Goal: Book appointment/travel/reservation

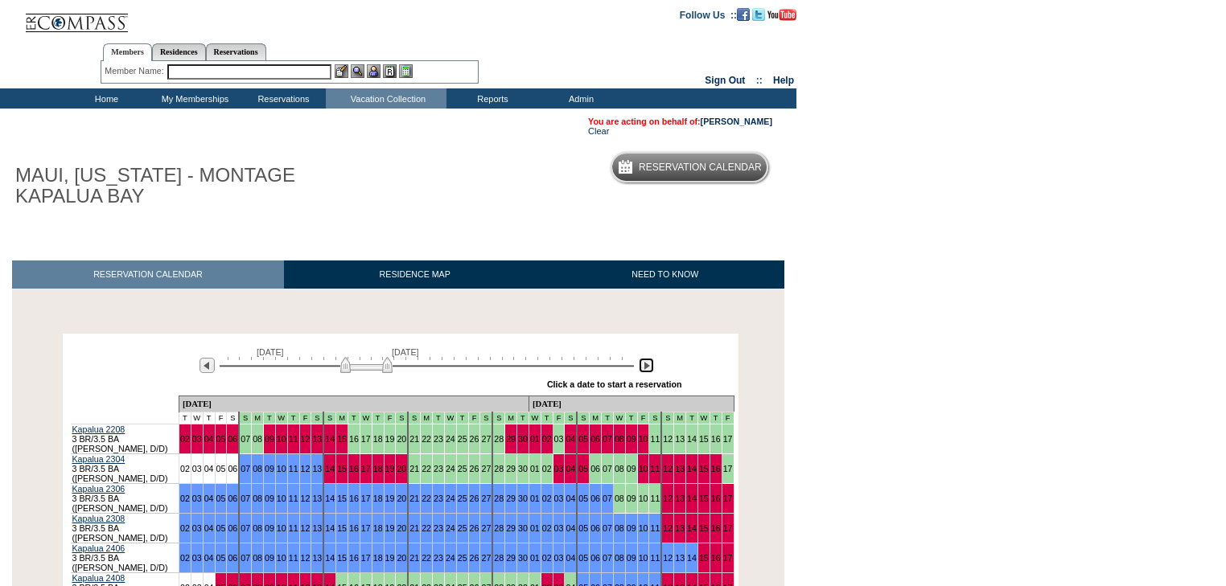
click at [644, 368] on img at bounding box center [646, 365] width 15 height 15
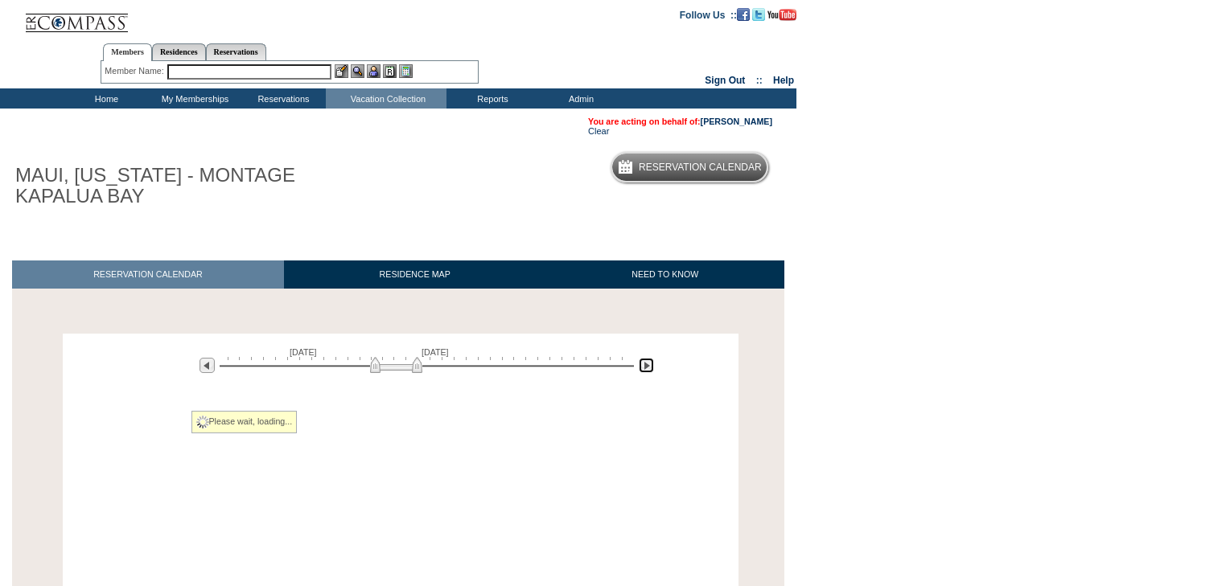
click at [643, 368] on img at bounding box center [646, 365] width 15 height 15
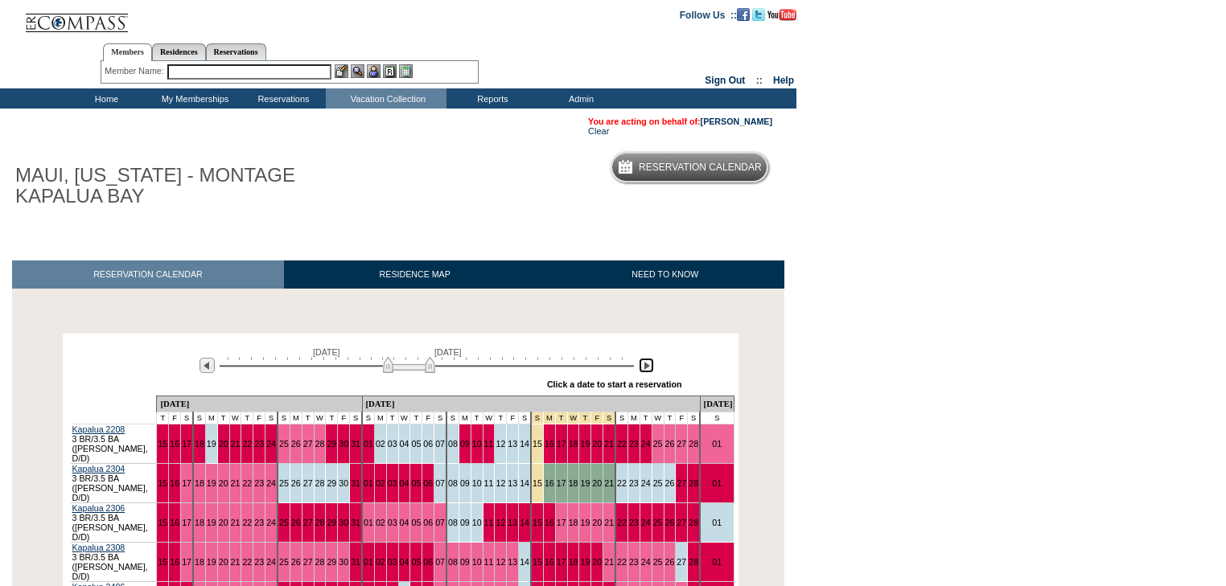
drag, startPoint x: 402, startPoint y: 370, endPoint x: 394, endPoint y: 372, distance: 8.4
click at [394, 372] on img at bounding box center [409, 365] width 52 height 16
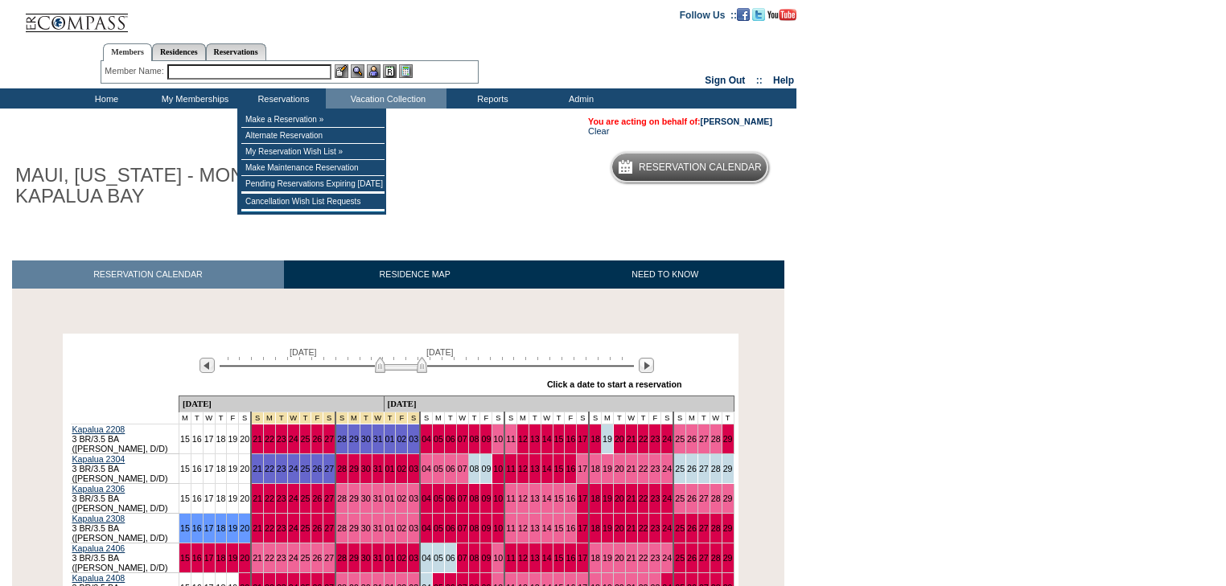
click at [217, 76] on input "text" at bounding box center [249, 71] width 164 height 15
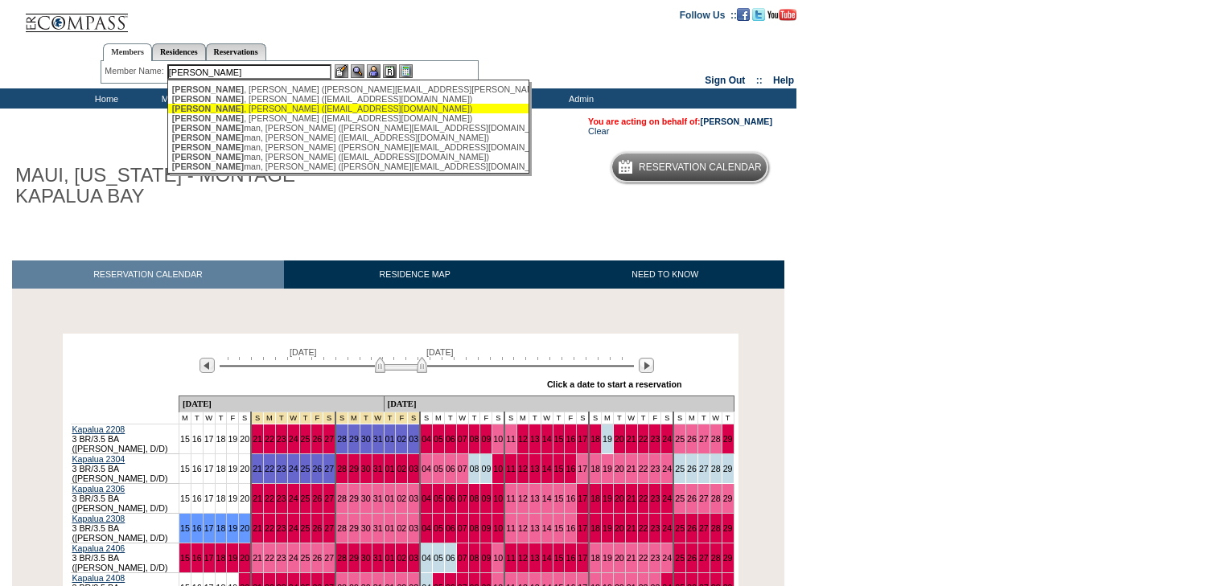
click at [247, 109] on div "Zucker , Lawrence (lzucker@osmington.com)" at bounding box center [349, 109] width 354 height 10
type input "Zucker, Lawrence (lzucker@osmington.com)"
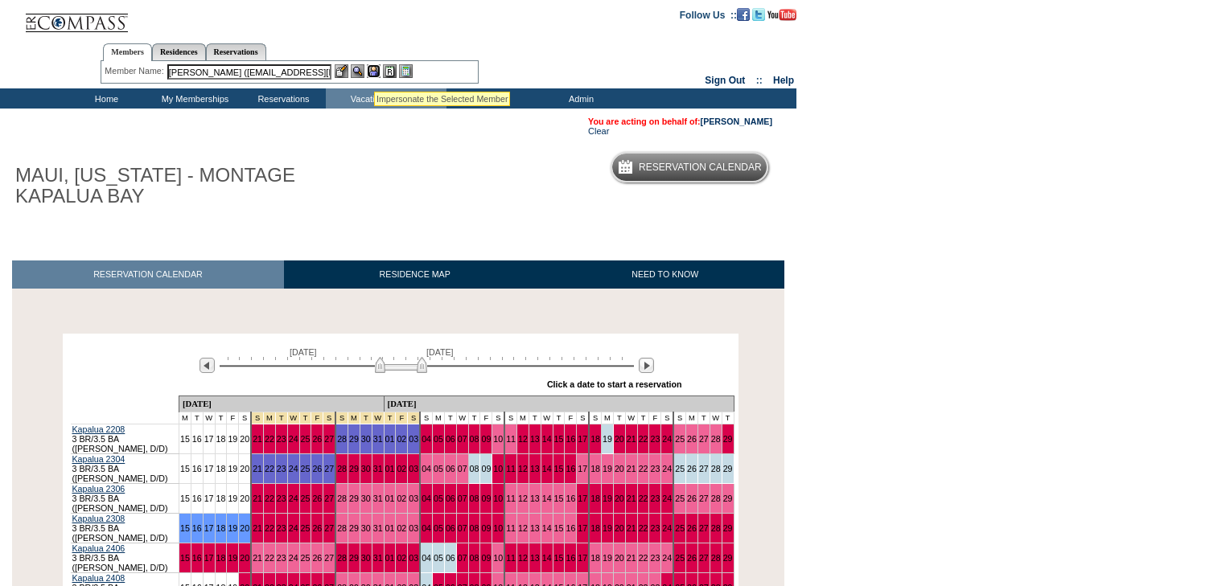
click at [374, 72] on img at bounding box center [374, 71] width 14 height 14
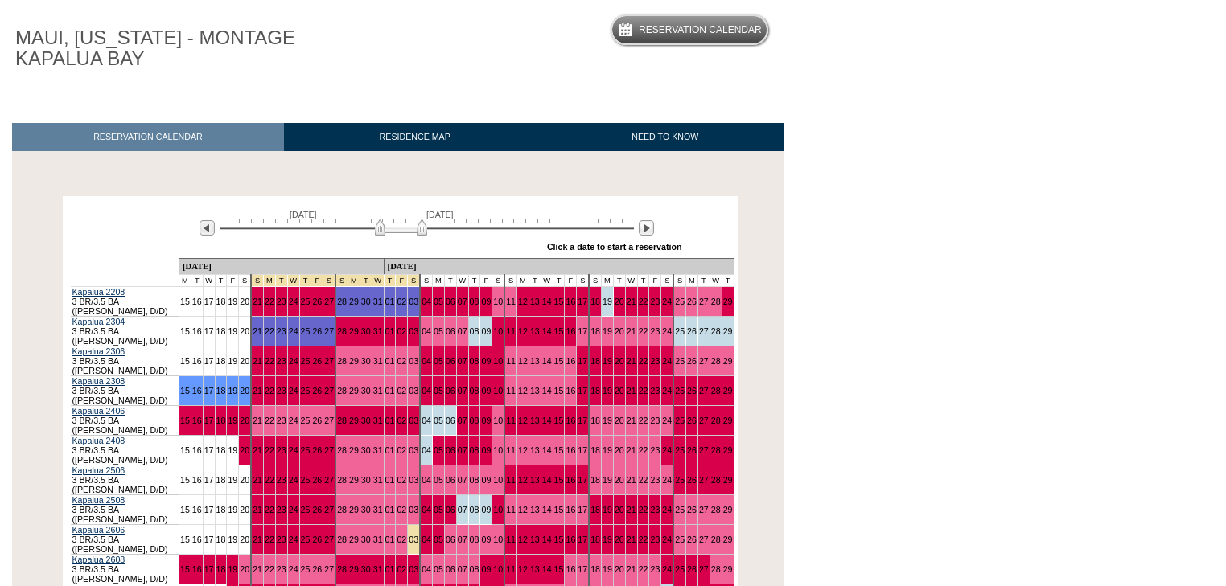
scroll to position [314, 0]
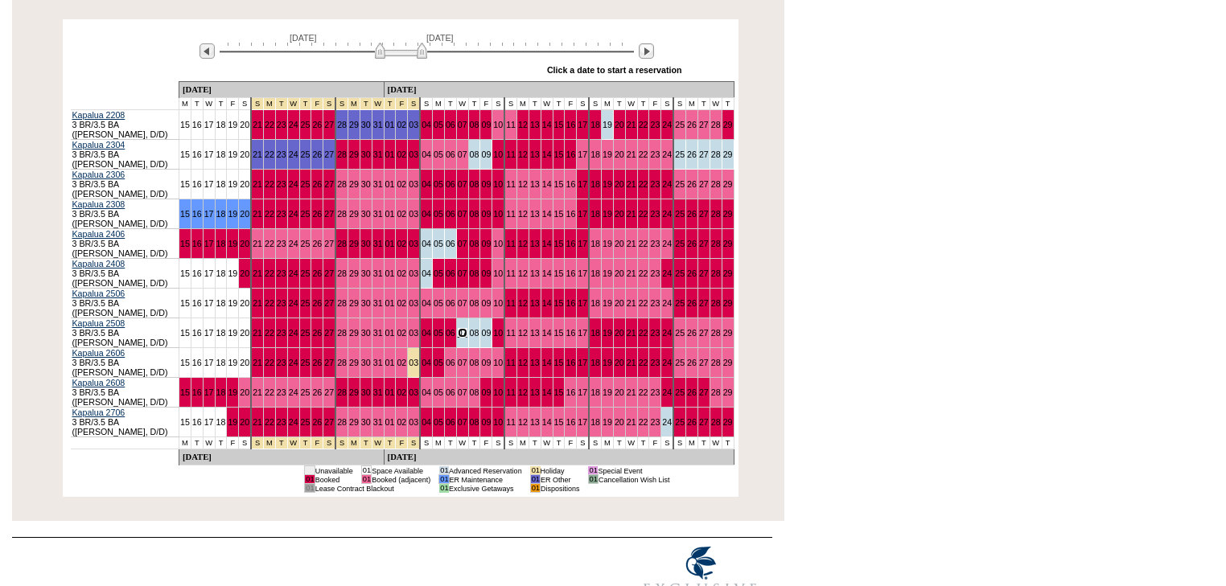
click at [458, 328] on link "07" at bounding box center [463, 333] width 10 height 10
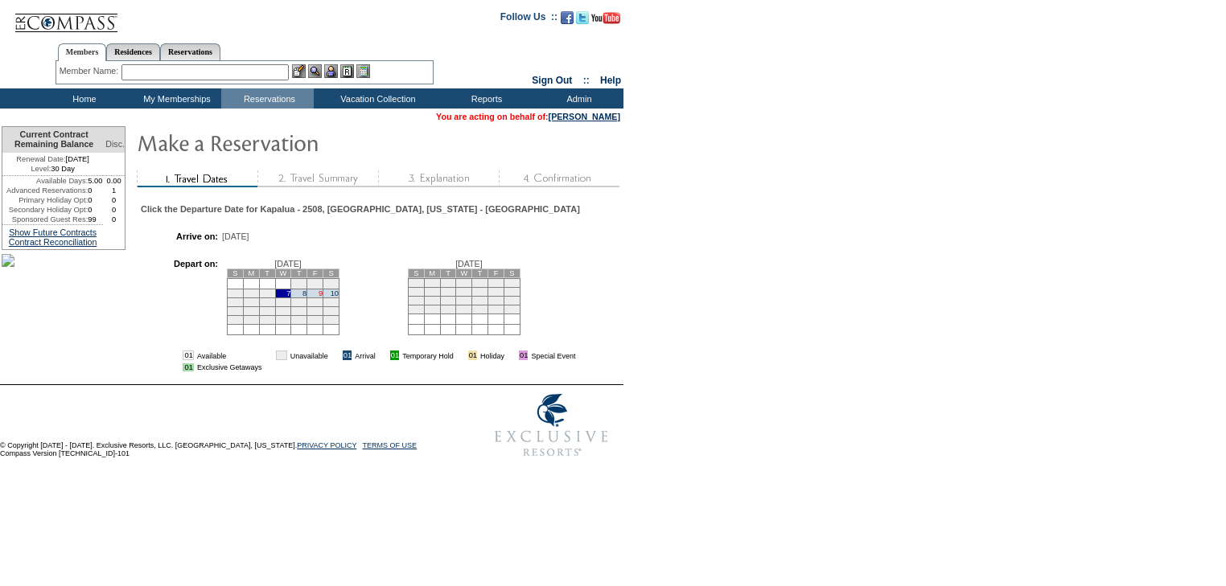
click at [322, 298] on link "9" at bounding box center [320, 293] width 4 height 8
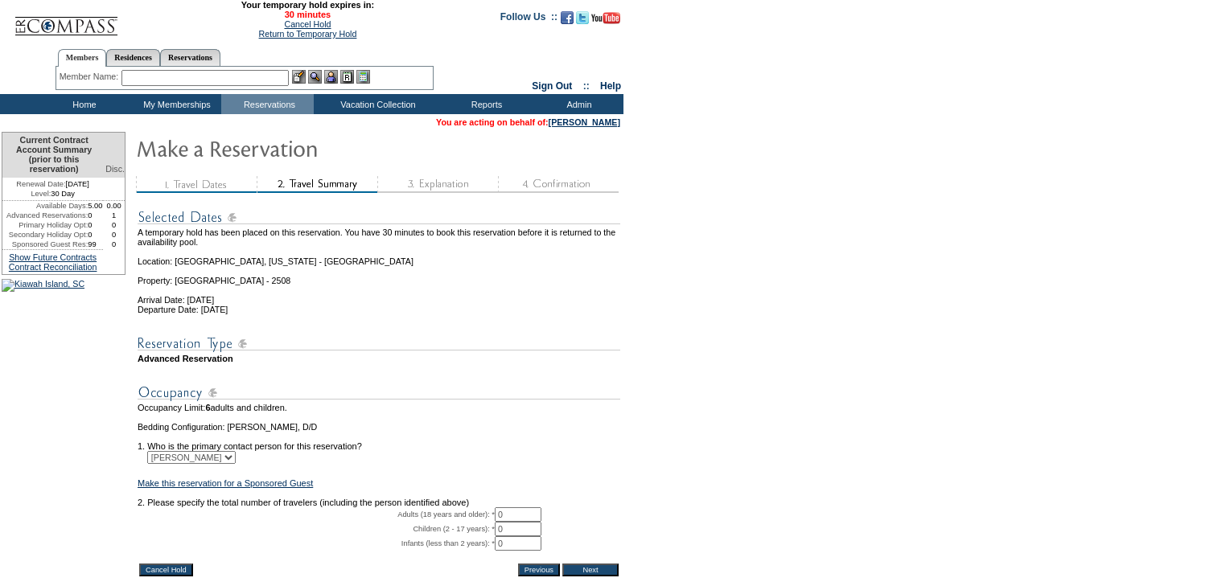
drag, startPoint x: 528, startPoint y: 532, endPoint x: 433, endPoint y: 530, distance: 94.1
click at [441, 522] on tr "Adults (18 years and older): * 0 * *" at bounding box center [379, 514] width 482 height 14
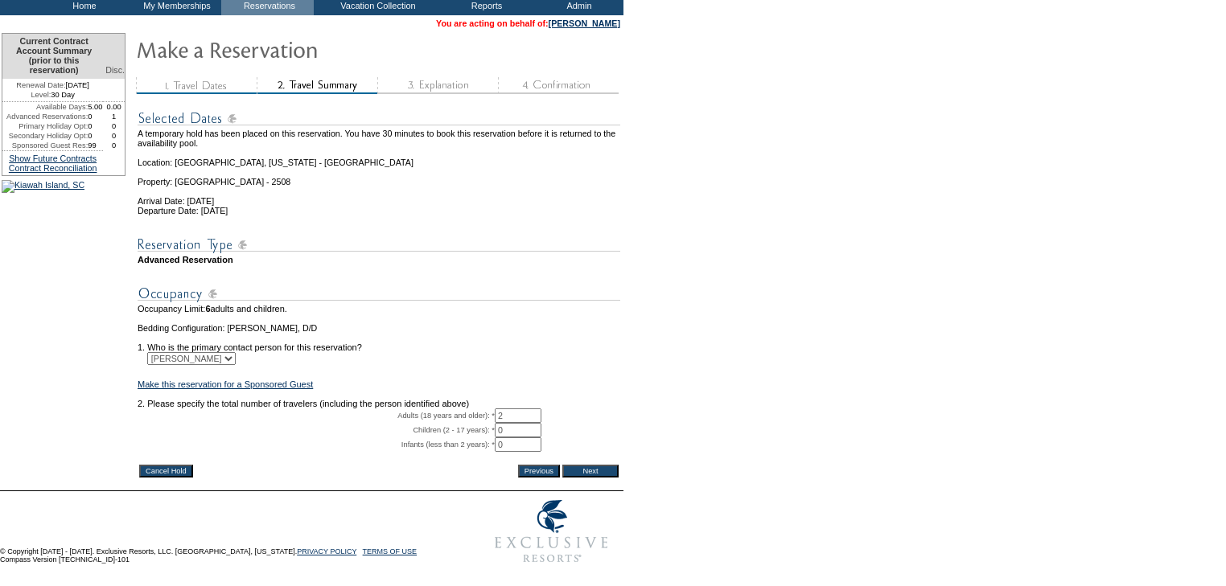
type input "2"
click at [607, 465] on input "Next" at bounding box center [590, 471] width 56 height 13
